Goal: Task Accomplishment & Management: Use online tool/utility

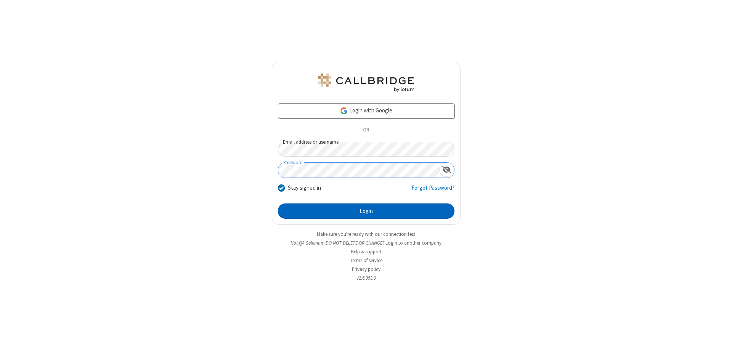
click at [366, 211] on button "Login" at bounding box center [366, 211] width 177 height 15
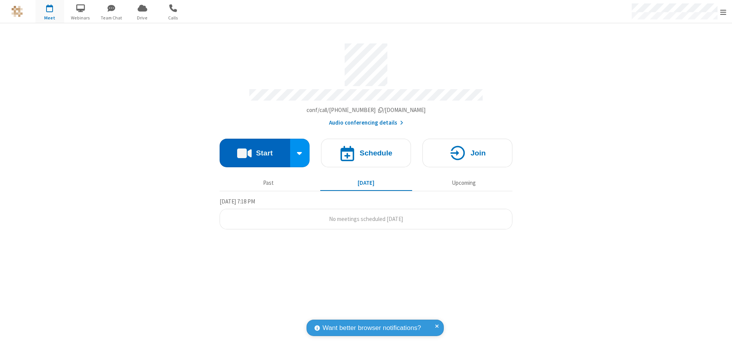
click at [255, 150] on button "Start" at bounding box center [255, 153] width 71 height 29
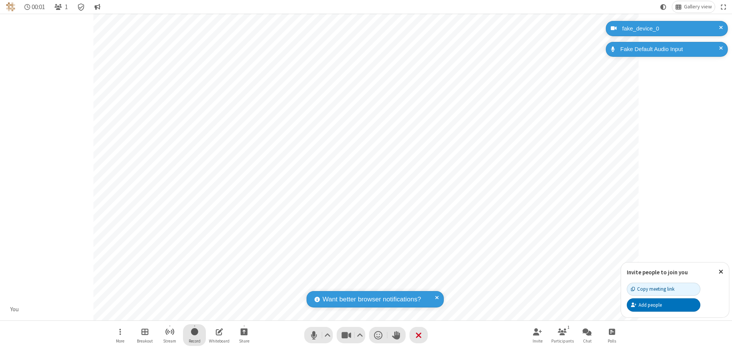
click at [195, 335] on span "Start recording" at bounding box center [194, 332] width 7 height 10
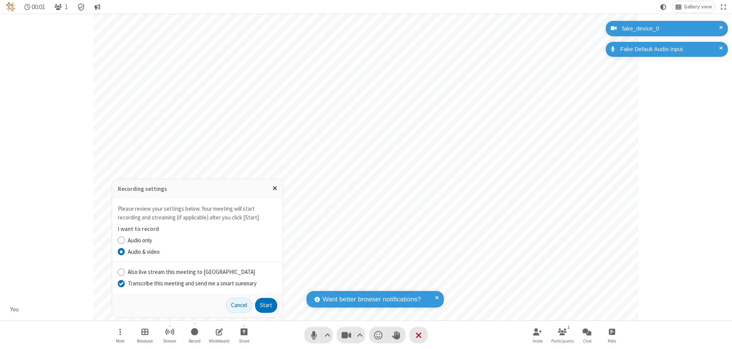
click at [121, 283] on input "Transcribe this meeting and send me a smart summary" at bounding box center [121, 284] width 7 height 8
click at [202, 252] on label "Audio & video" at bounding box center [203, 252] width 150 height 9
click at [125, 252] on input "Audio & video" at bounding box center [121, 252] width 7 height 8
click at [266, 306] on button "Start" at bounding box center [266, 305] width 22 height 15
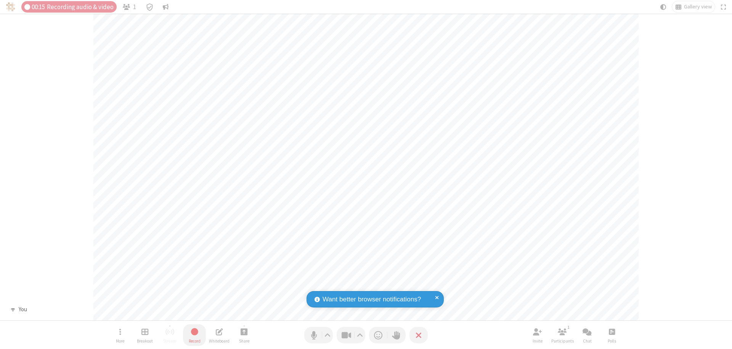
click at [195, 335] on span "Stop recording" at bounding box center [195, 332] width 10 height 10
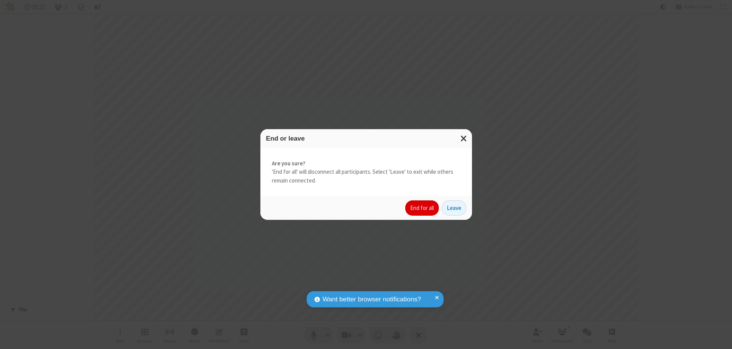
click at [423, 208] on button "End for all" at bounding box center [422, 208] width 34 height 15
